Goal: Information Seeking & Learning: Learn about a topic

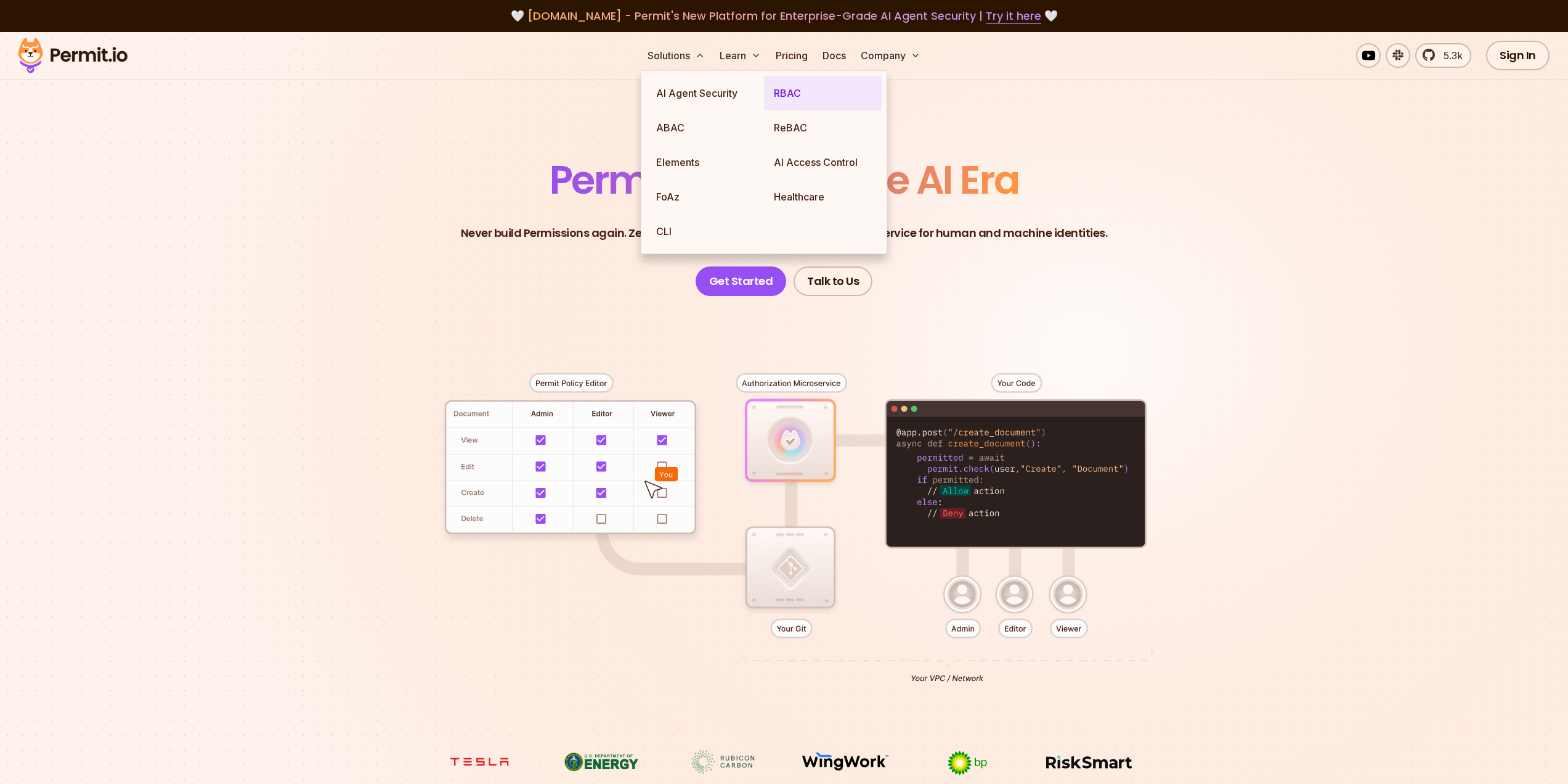
click at [789, 98] on link "RBAC" at bounding box center [822, 93] width 118 height 34
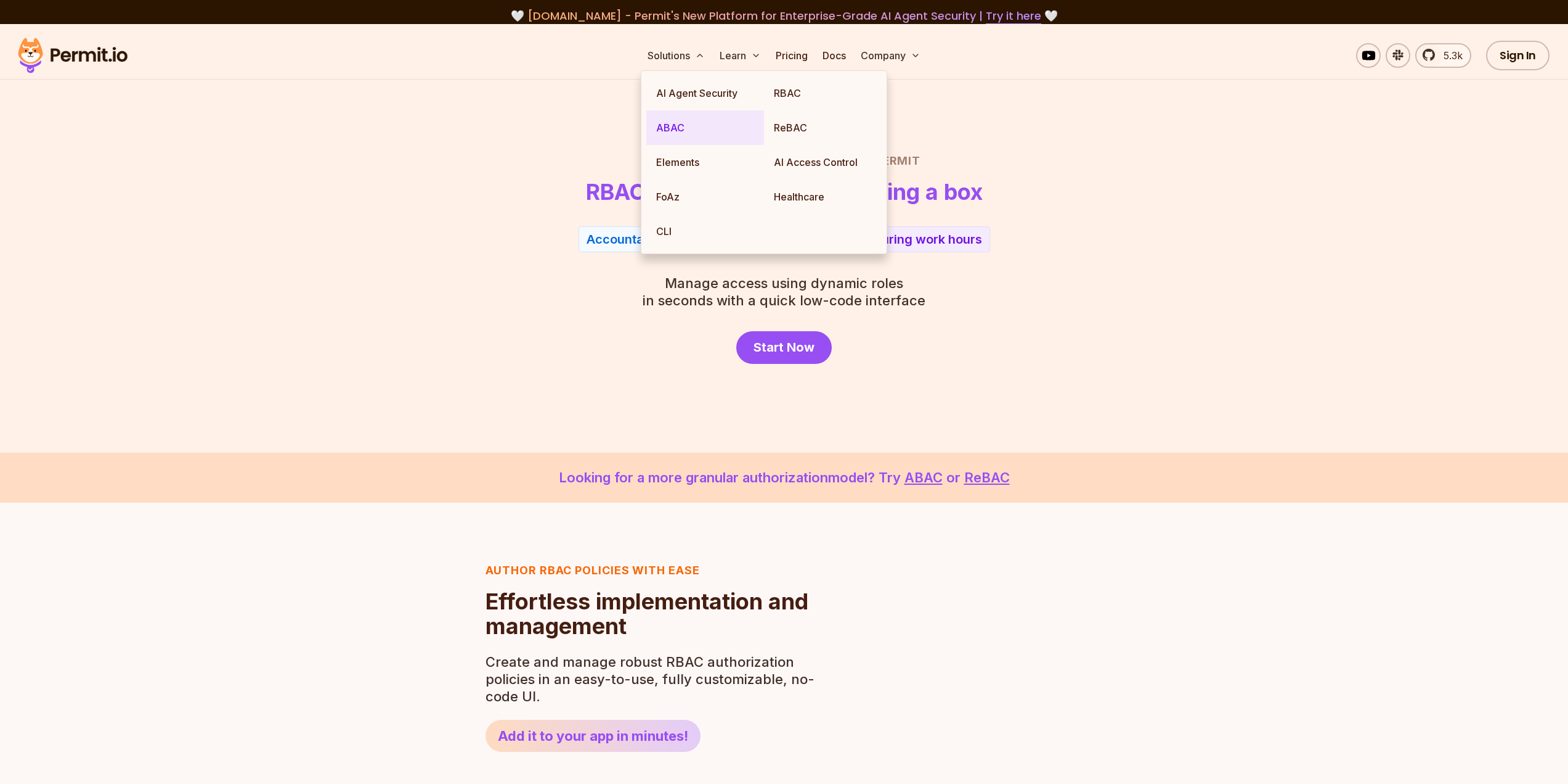
click at [689, 125] on link "ABAC" at bounding box center [704, 128] width 118 height 34
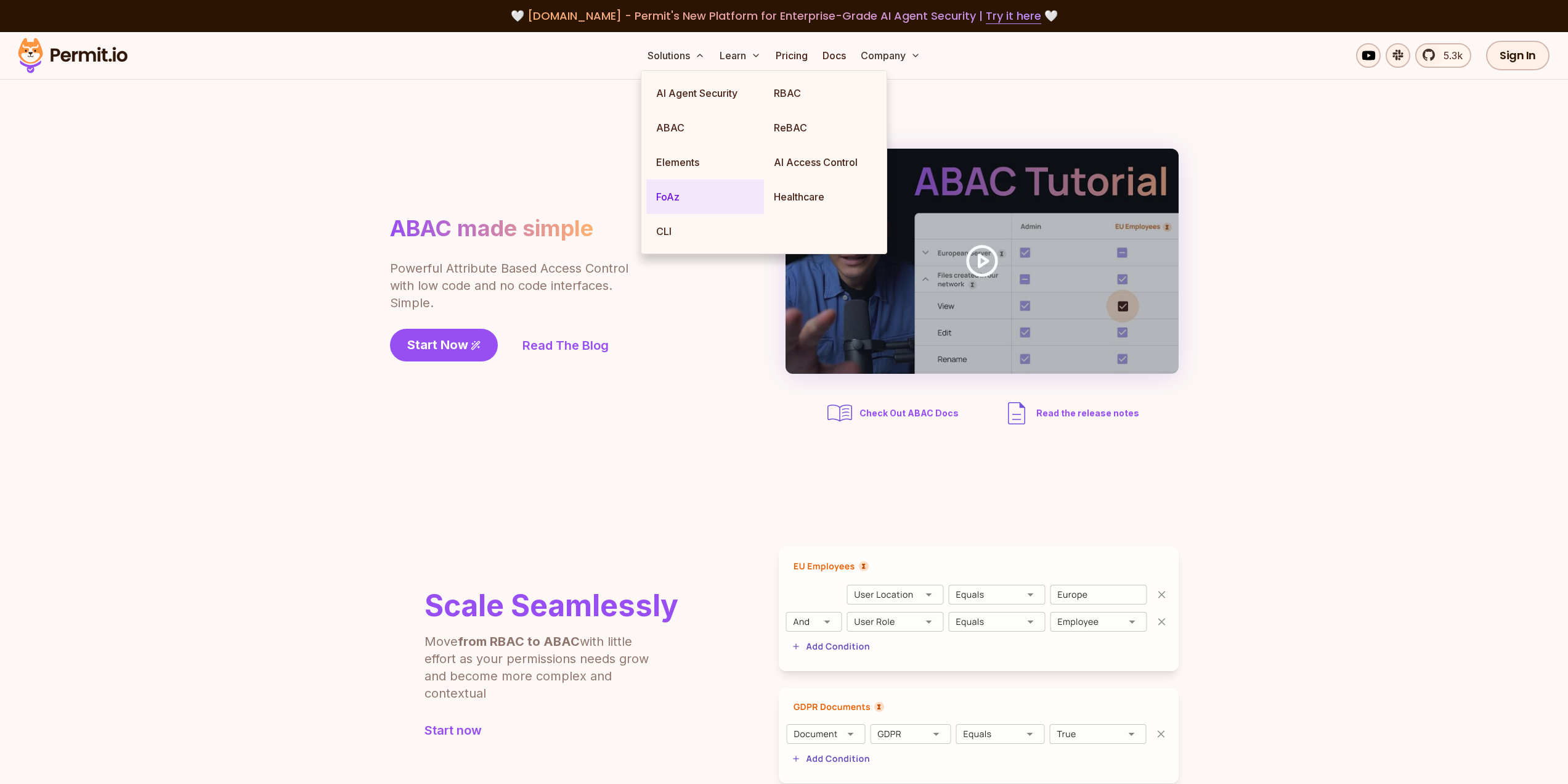
click at [675, 198] on link "FoAz" at bounding box center [704, 197] width 118 height 34
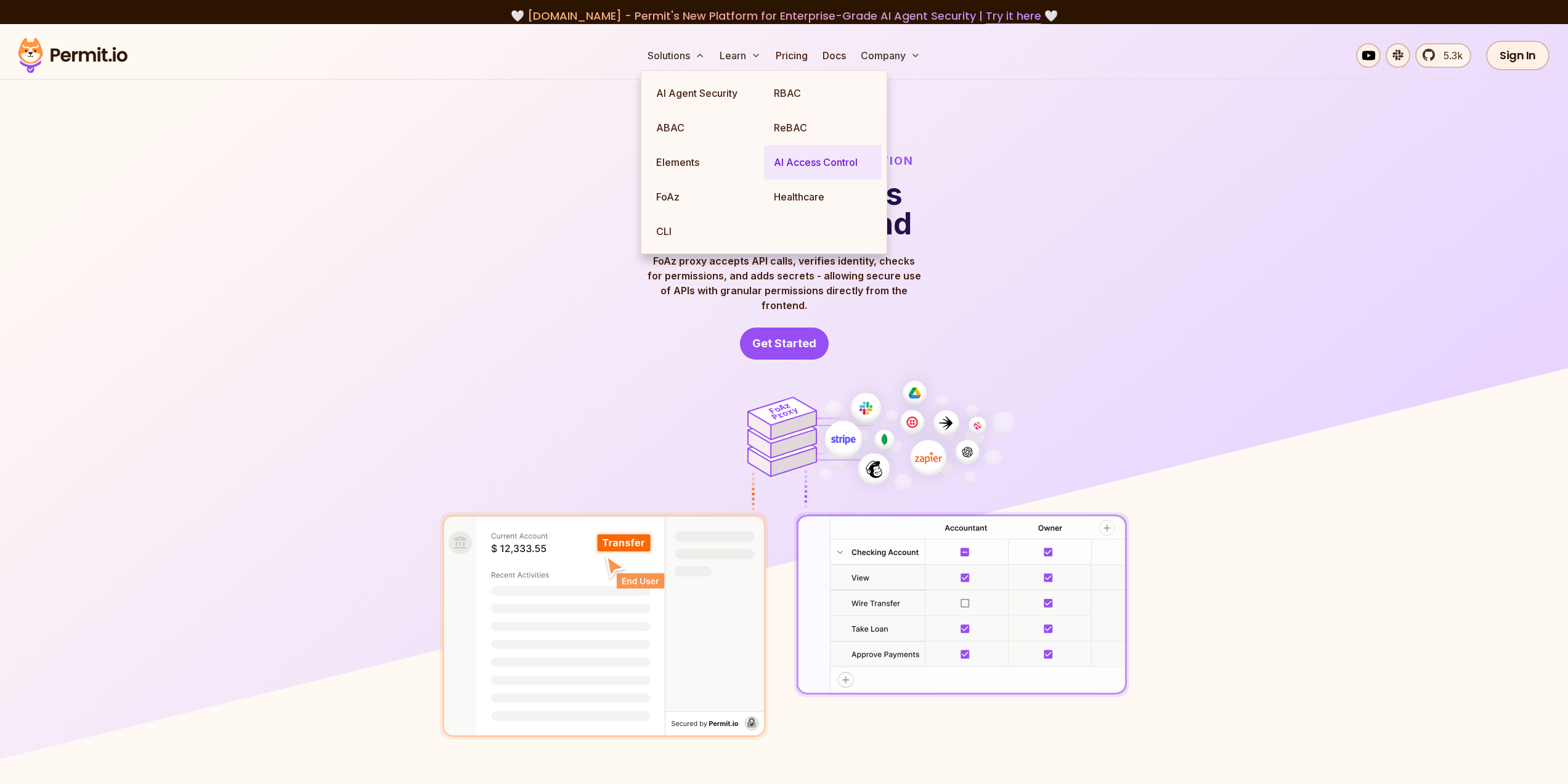
click at [811, 153] on link "AI Access Control" at bounding box center [822, 162] width 118 height 34
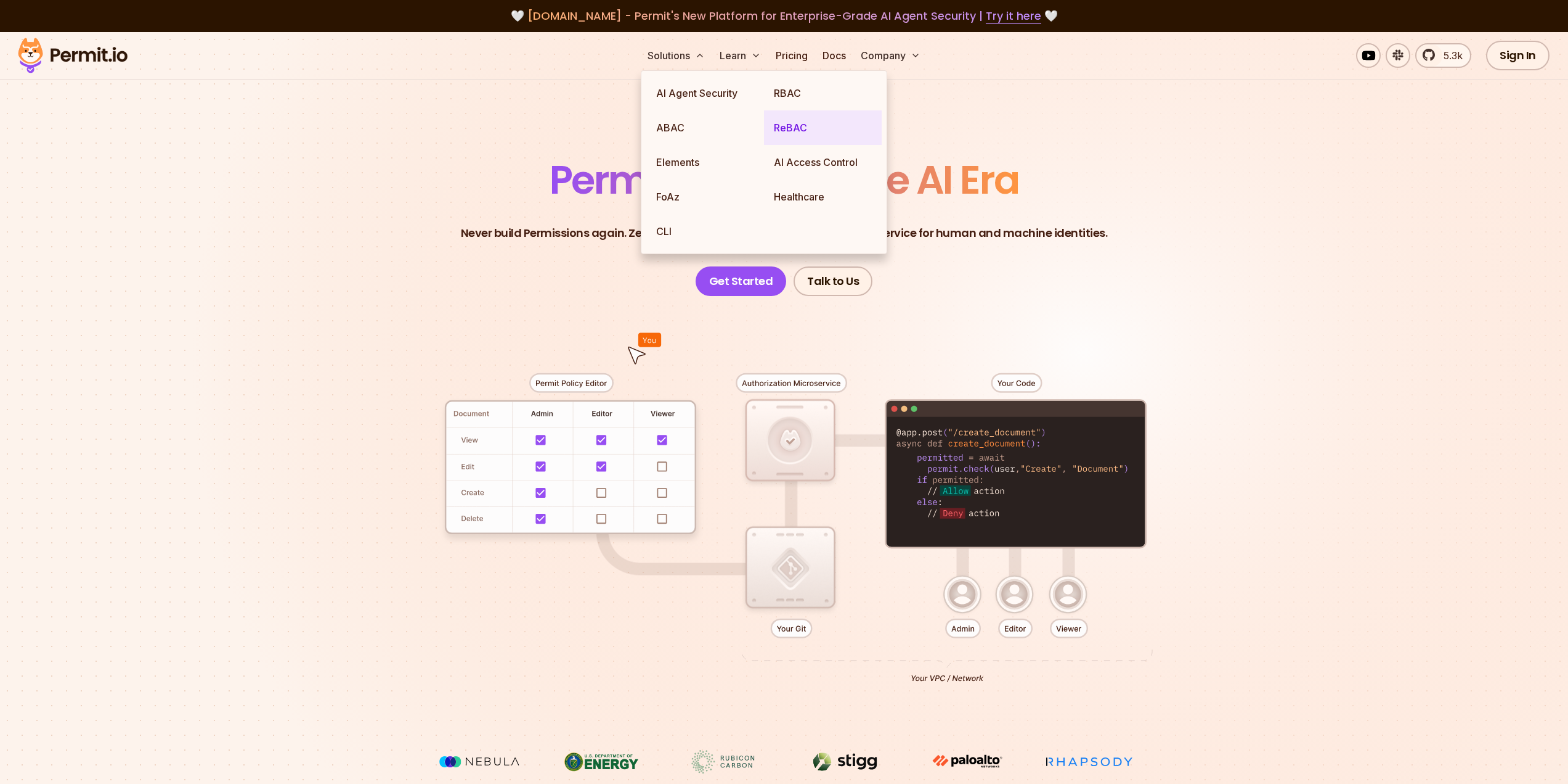
click at [792, 129] on link "ReBAC" at bounding box center [822, 128] width 118 height 34
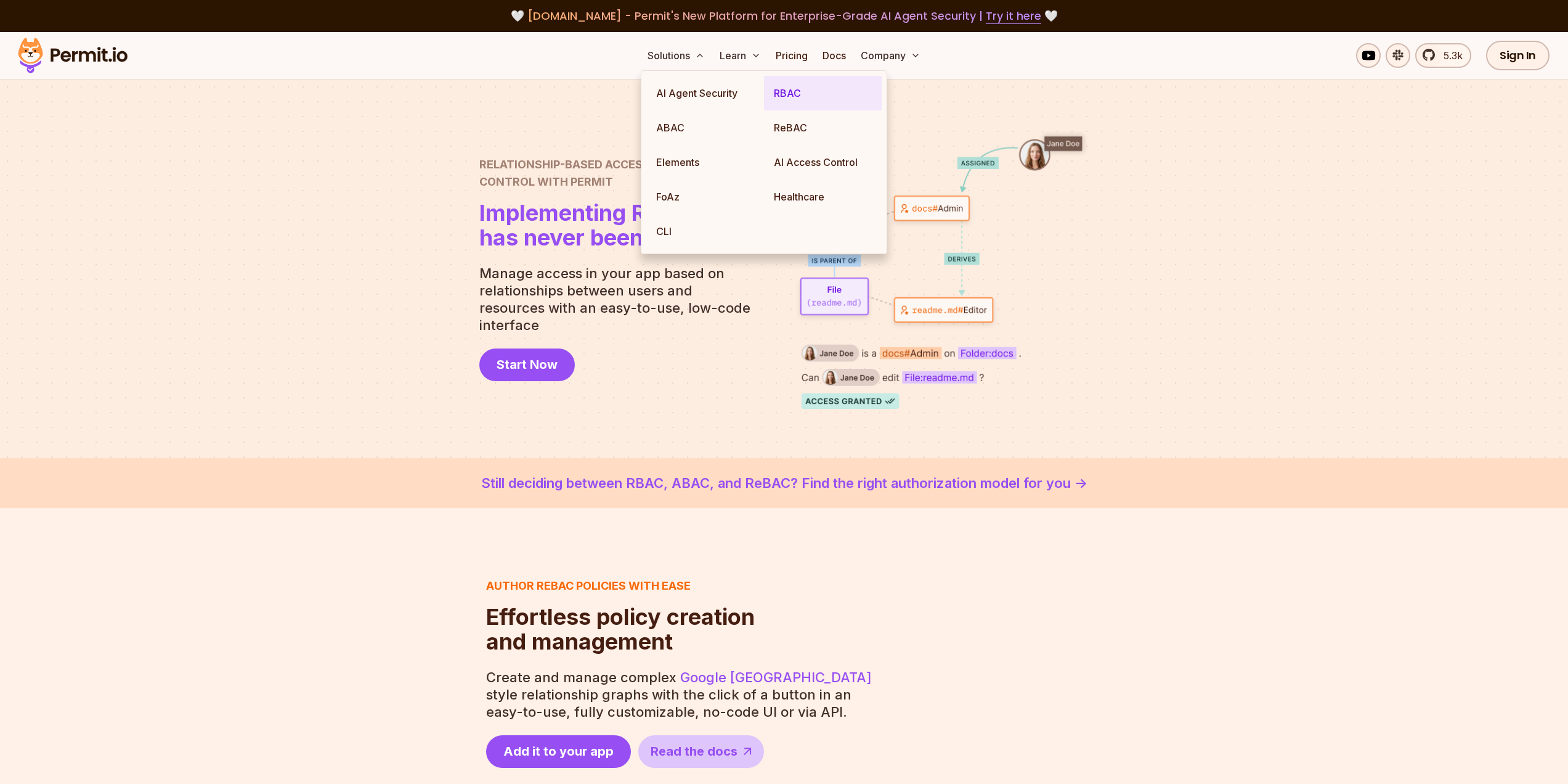
click at [787, 88] on link "RBAC" at bounding box center [822, 93] width 118 height 34
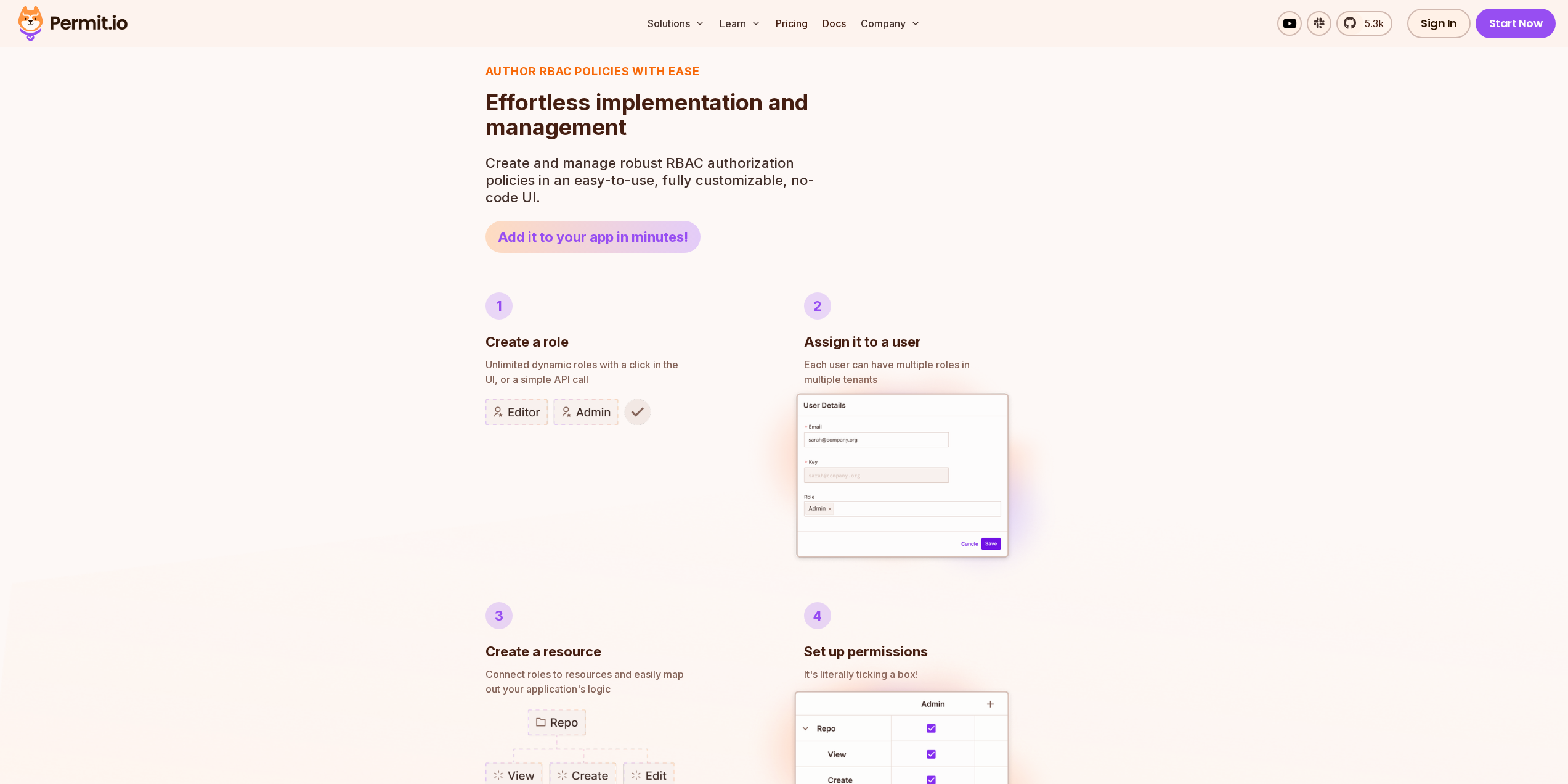
scroll to position [499, 0]
click at [636, 232] on link "Add it to your app in minutes!" at bounding box center [592, 236] width 215 height 32
click at [840, 19] on link "Docs" at bounding box center [834, 22] width 33 height 24
